Goal: Task Accomplishment & Management: Manage account settings

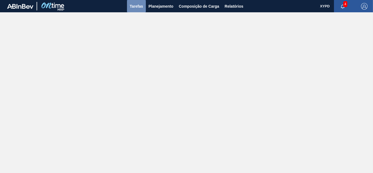
click at [137, 4] on span "Tarefas" at bounding box center [136, 6] width 13 height 7
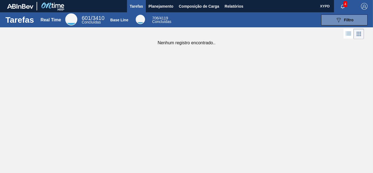
click at [137, 4] on span "Tarefas" at bounding box center [136, 6] width 13 height 7
click at [153, 5] on span "Planejamento" at bounding box center [161, 6] width 25 height 7
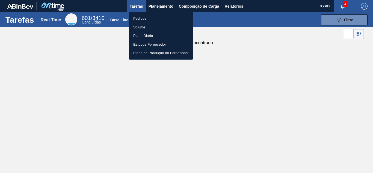
click at [140, 20] on li "Pedidos" at bounding box center [161, 18] width 64 height 9
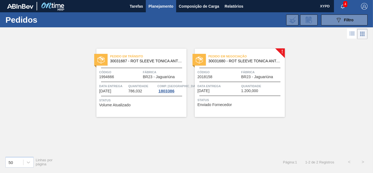
click at [238, 62] on span "30031680 - ROT SLEEVE TONICA ANTARCTICA 1L IN211" at bounding box center [244, 61] width 72 height 4
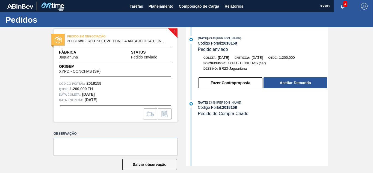
click at [91, 43] on span "30031680 - ROT SLEEVE TONICA ANTARCTICA 1L IN211" at bounding box center [116, 41] width 99 height 4
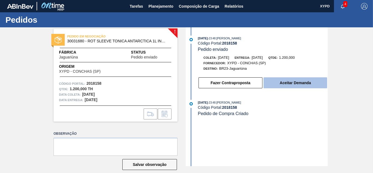
click at [284, 81] on button "Aceitar Demanda" at bounding box center [295, 82] width 64 height 11
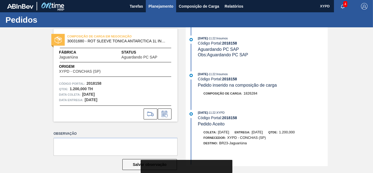
click at [156, 4] on span "Planejamento" at bounding box center [161, 6] width 25 height 7
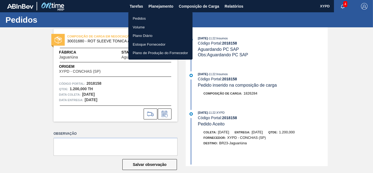
click at [144, 19] on li "Pedidos" at bounding box center [160, 18] width 64 height 9
